Goal: Information Seeking & Learning: Learn about a topic

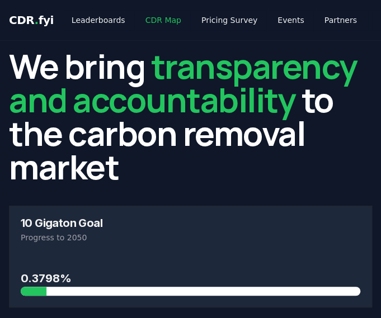
click at [161, 16] on link "CDR Map" at bounding box center [164, 20] width 54 height 20
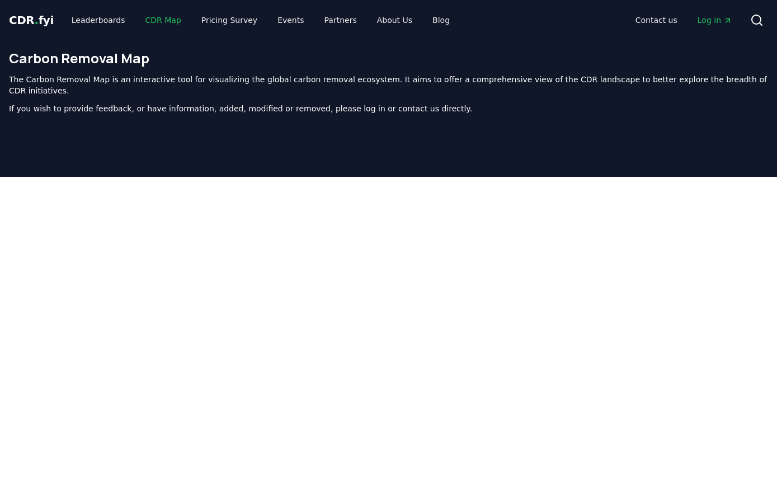
click at [154, 21] on link "CDR Map" at bounding box center [164, 20] width 54 height 20
click at [86, 20] on link "Leaderboards" at bounding box center [99, 20] width 72 height 20
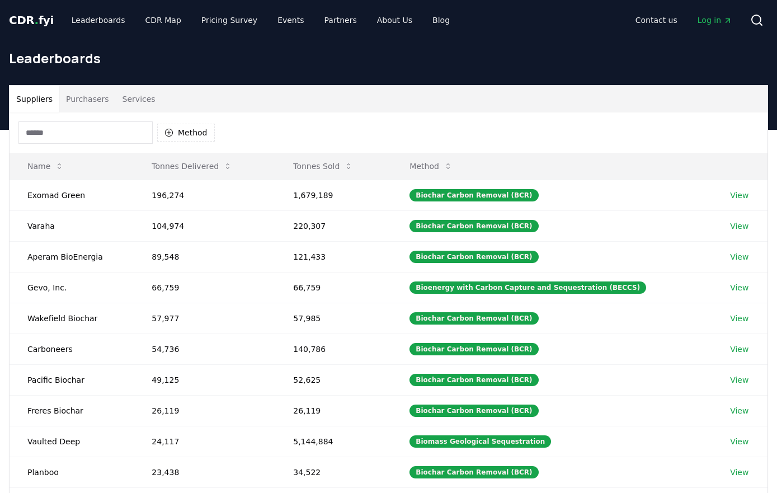
click at [35, 24] on span "CDR . fyi" at bounding box center [31, 19] width 45 height 13
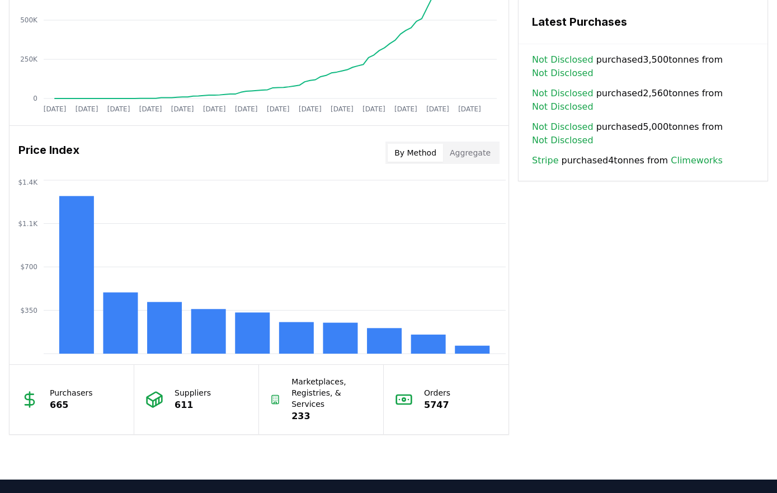
scroll to position [839, 0]
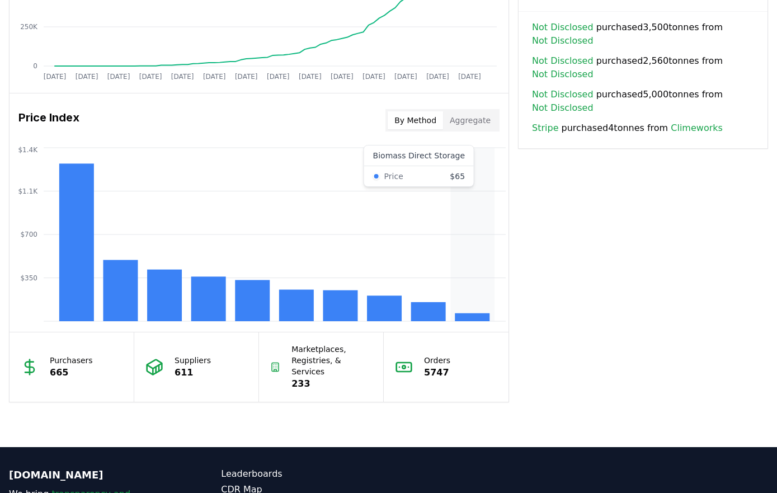
click at [381, 246] on icon "$350 $700 $1.1K $1.4K" at bounding box center [259, 234] width 499 height 179
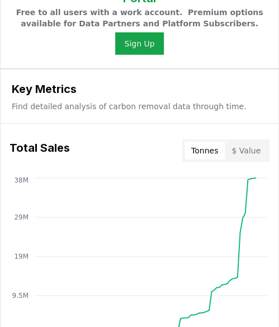
scroll to position [616, 0]
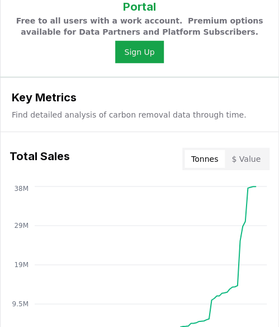
click at [254, 157] on button "$ Value" at bounding box center [246, 159] width 43 height 18
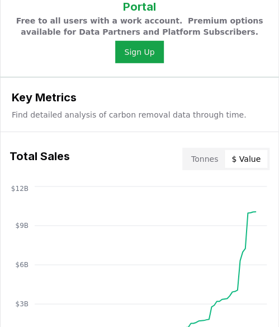
click at [205, 161] on button "Tonnes" at bounding box center [205, 159] width 40 height 18
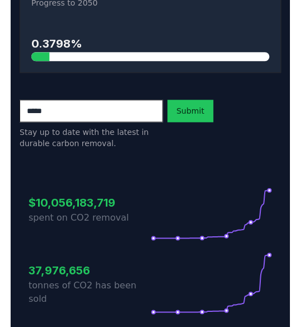
scroll to position [0, 0]
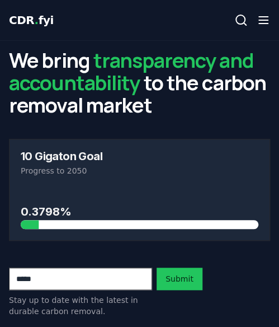
click at [265, 22] on icon "button" at bounding box center [263, 19] width 13 height 13
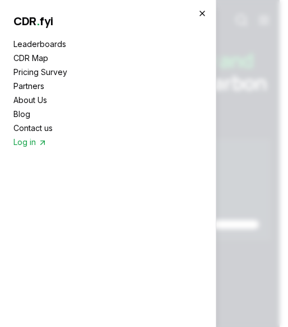
click at [205, 11] on icon "button" at bounding box center [202, 13] width 9 height 9
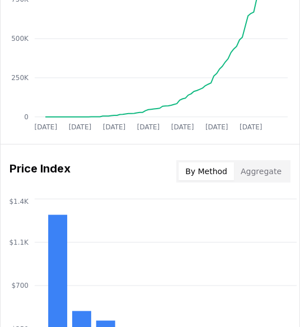
scroll to position [1175, 0]
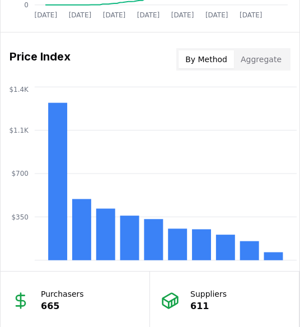
click at [257, 57] on button "Aggregate" at bounding box center [261, 59] width 54 height 18
click at [205, 55] on button "By Method" at bounding box center [206, 59] width 55 height 18
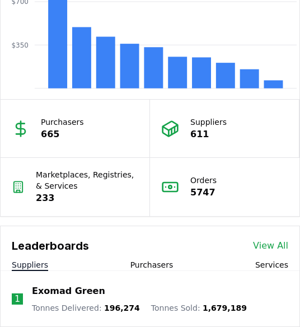
scroll to position [1399, 0]
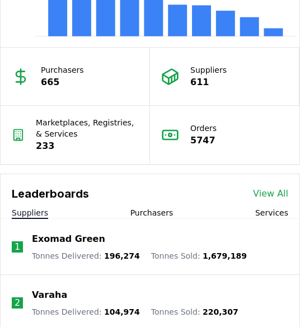
click at [189, 67] on div "Suppliers 611" at bounding box center [224, 77] width 149 height 58
click at [176, 69] on icon at bounding box center [170, 76] width 15 height 15
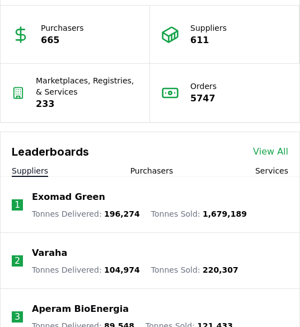
scroll to position [1511, 0]
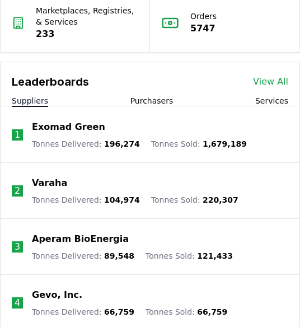
click at [153, 107] on li "1 Exomad Green Tonnes Delivered : 196,274 Tonnes Sold : 1,679,189" at bounding box center [150, 135] width 299 height 56
click at [154, 98] on button "Purchasers" at bounding box center [151, 100] width 43 height 11
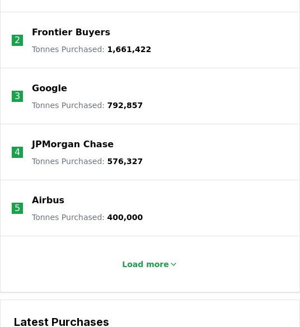
scroll to position [1679, 0]
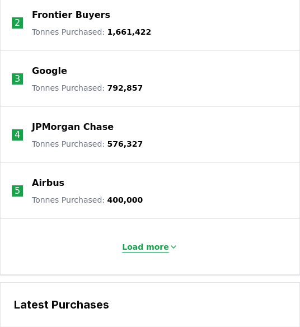
click at [152, 250] on button "Load more" at bounding box center [150, 247] width 74 height 22
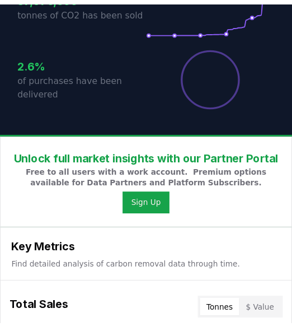
scroll to position [0, 0]
